Goal: Check status

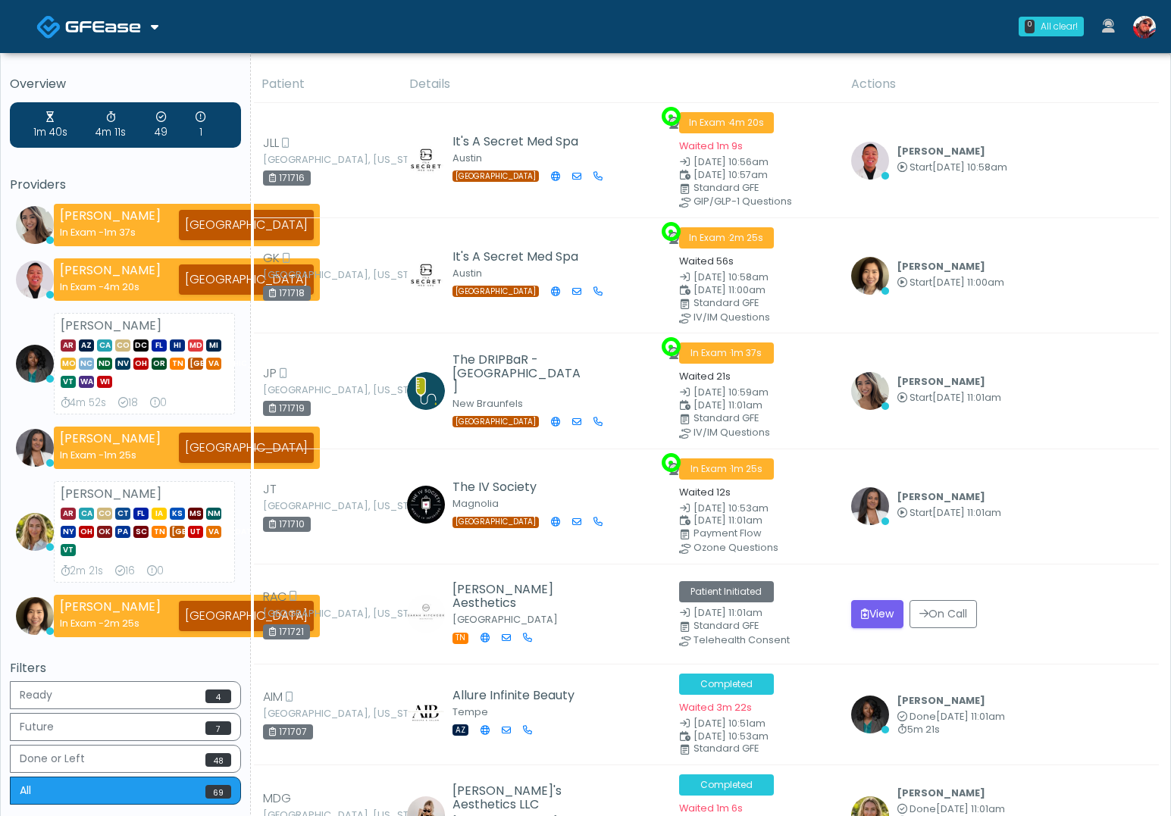
click at [1098, 97] on th "Actions" at bounding box center [1000, 84] width 317 height 37
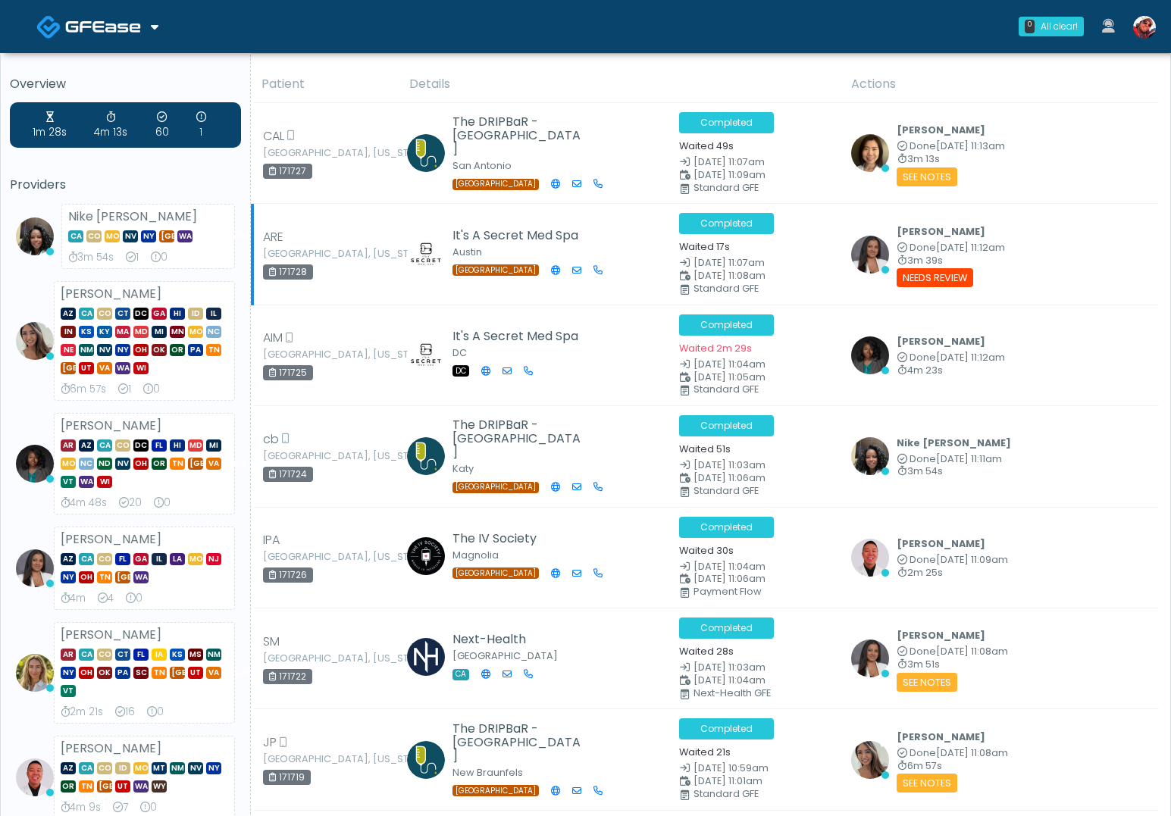
click at [1105, 272] on div "Anjali Nandakumar Done Sep 20, 11:12am 3m 39s View Exam | Unreview Needs Review" at bounding box center [1000, 254] width 298 height 65
